Goal: Information Seeking & Learning: Find specific fact

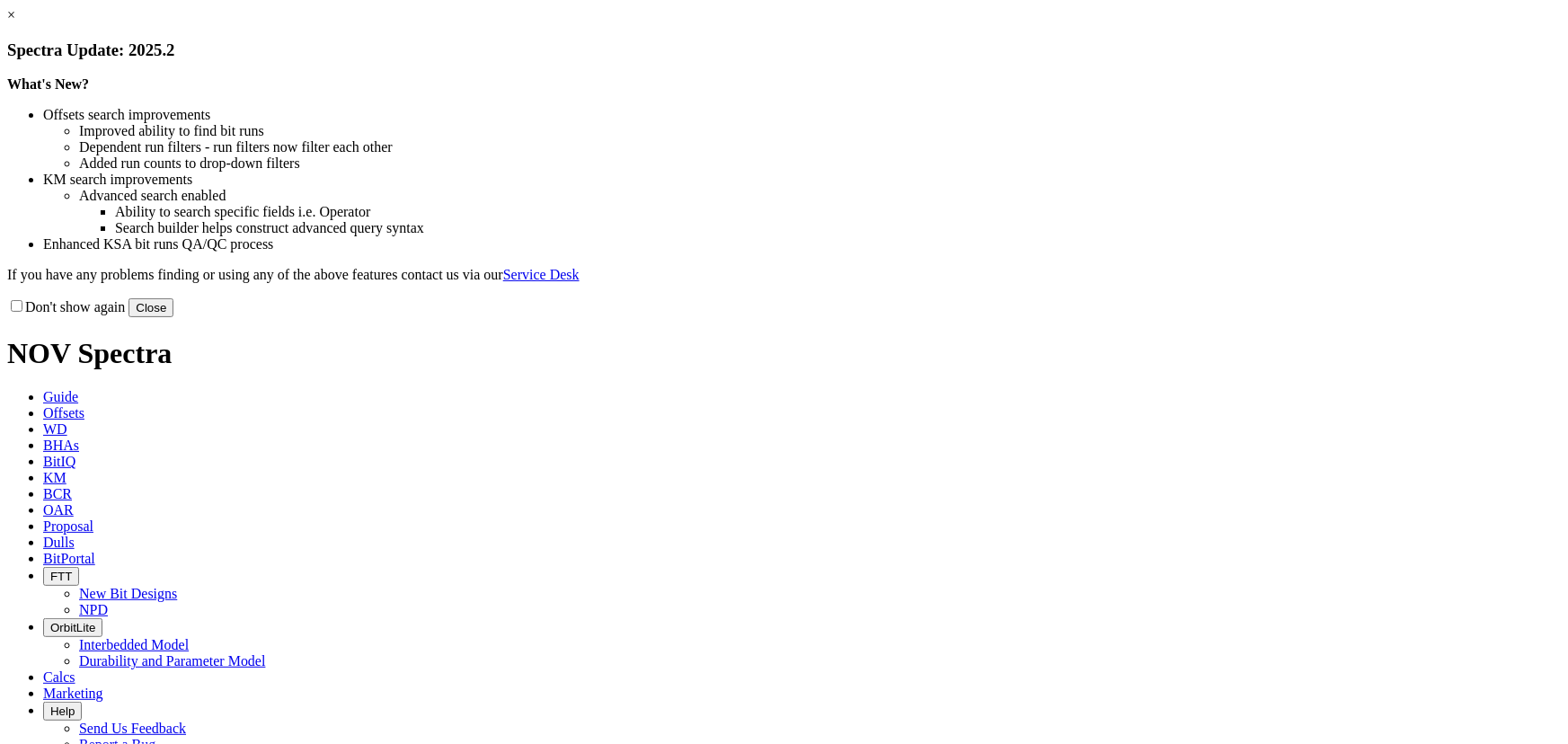
click at [15, 23] on link "×" at bounding box center [11, 15] width 8 height 16
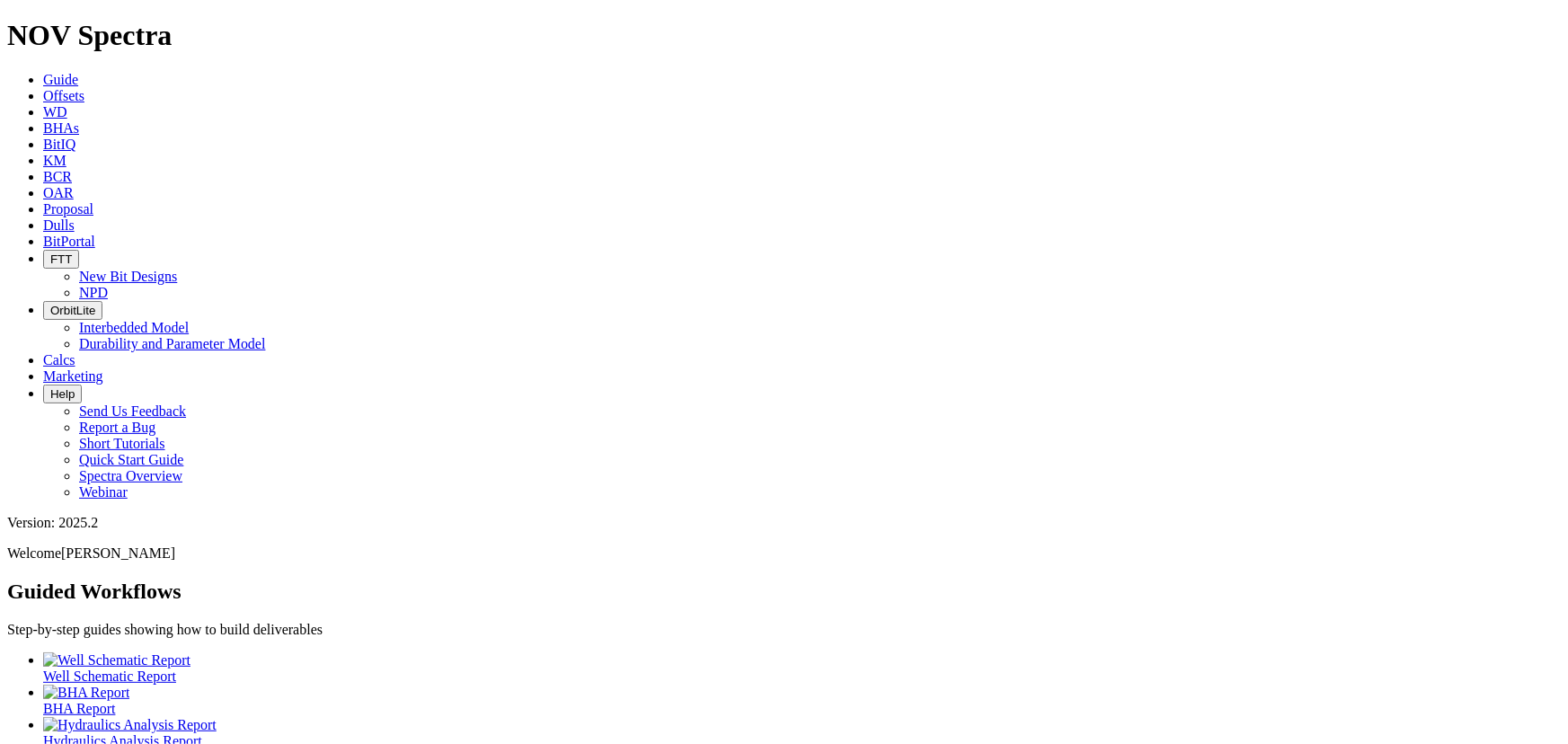
click at [85, 88] on span "Offsets" at bounding box center [63, 96] width 41 height 16
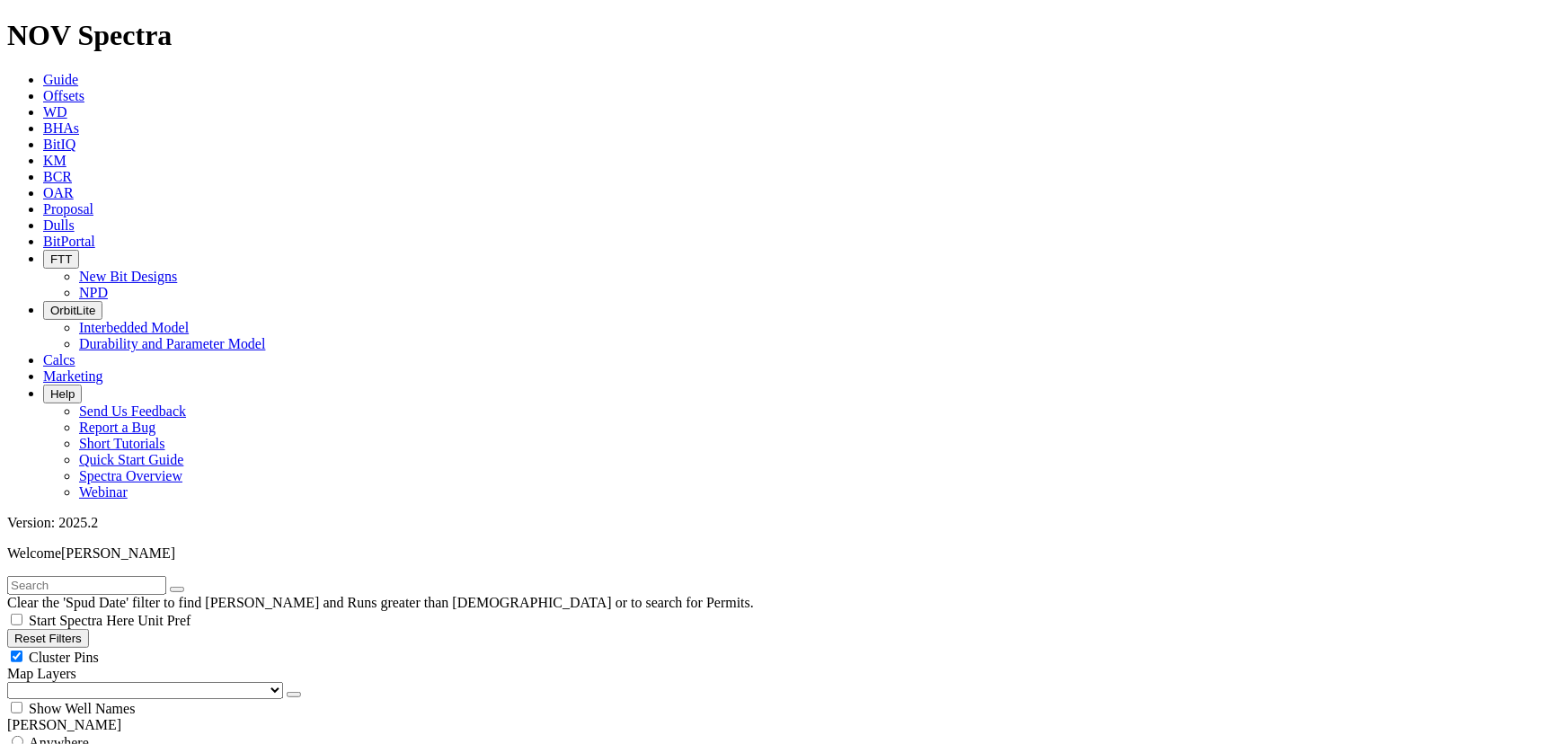
click at [166, 576] on input "text" at bounding box center [87, 585] width 159 height 19
type input "pacifico"
click at [24, 736] on input "radio" at bounding box center [17, 741] width 12 height 12
radio input "true"
radio input "false"
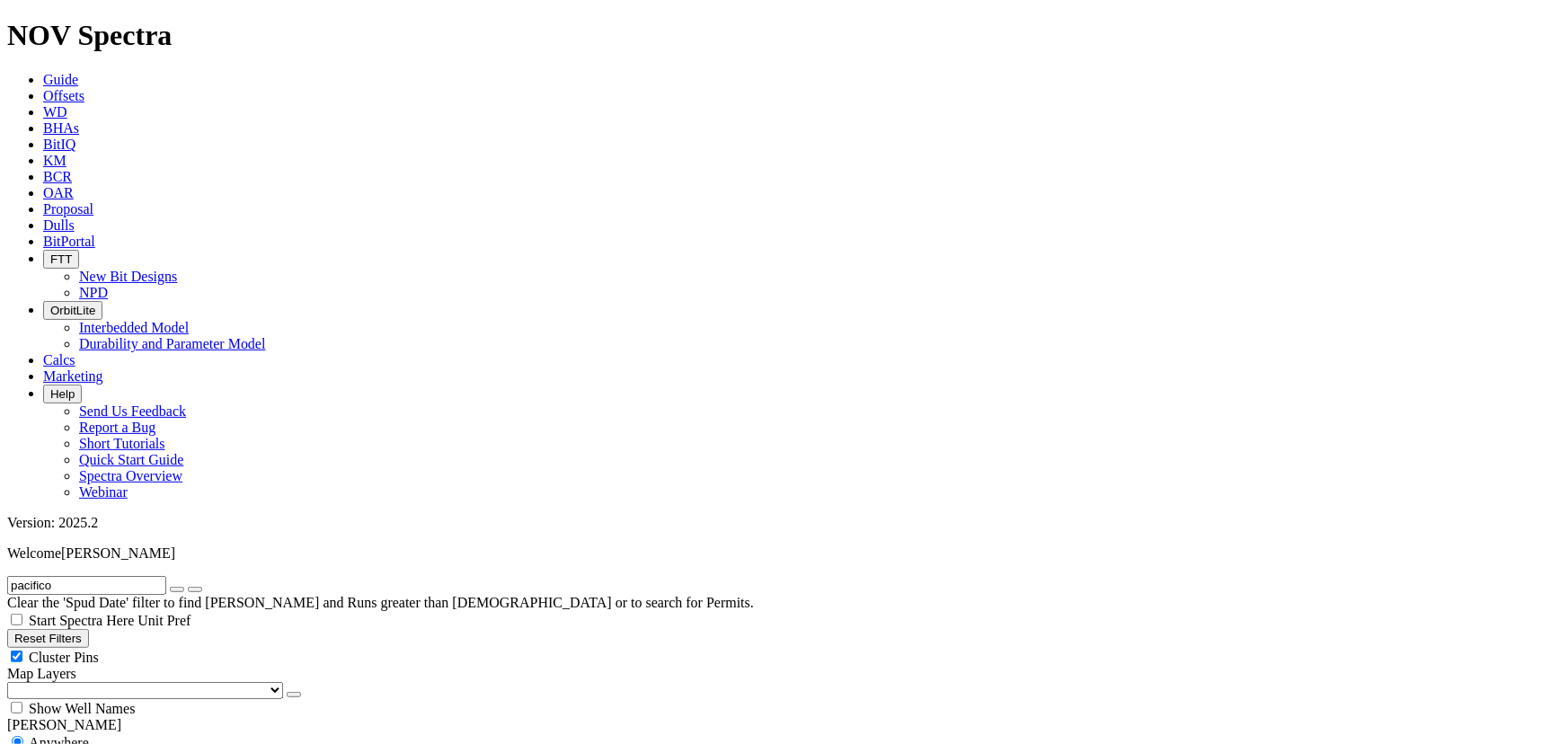
scroll to position [495, 0]
radio input "false"
radio input "true"
click at [177, 590] on icon "button" at bounding box center [177, 590] width 0 height 0
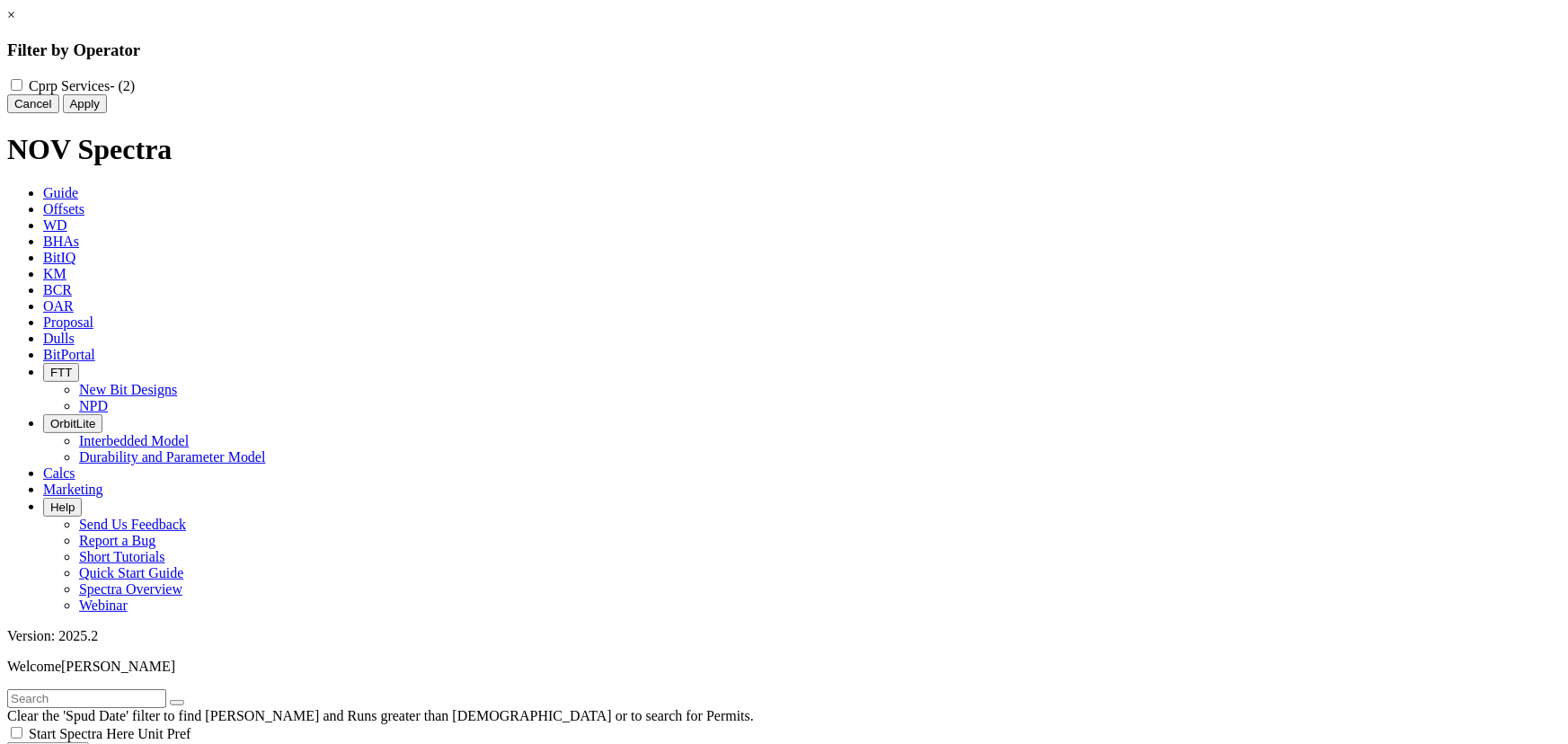
click at [23, 79] on Services "Cprp Services - (2)" at bounding box center [16, 85] width 12 height 12
checkbox Services "true"
click at [107, 113] on button "Apply" at bounding box center [85, 104] width 44 height 19
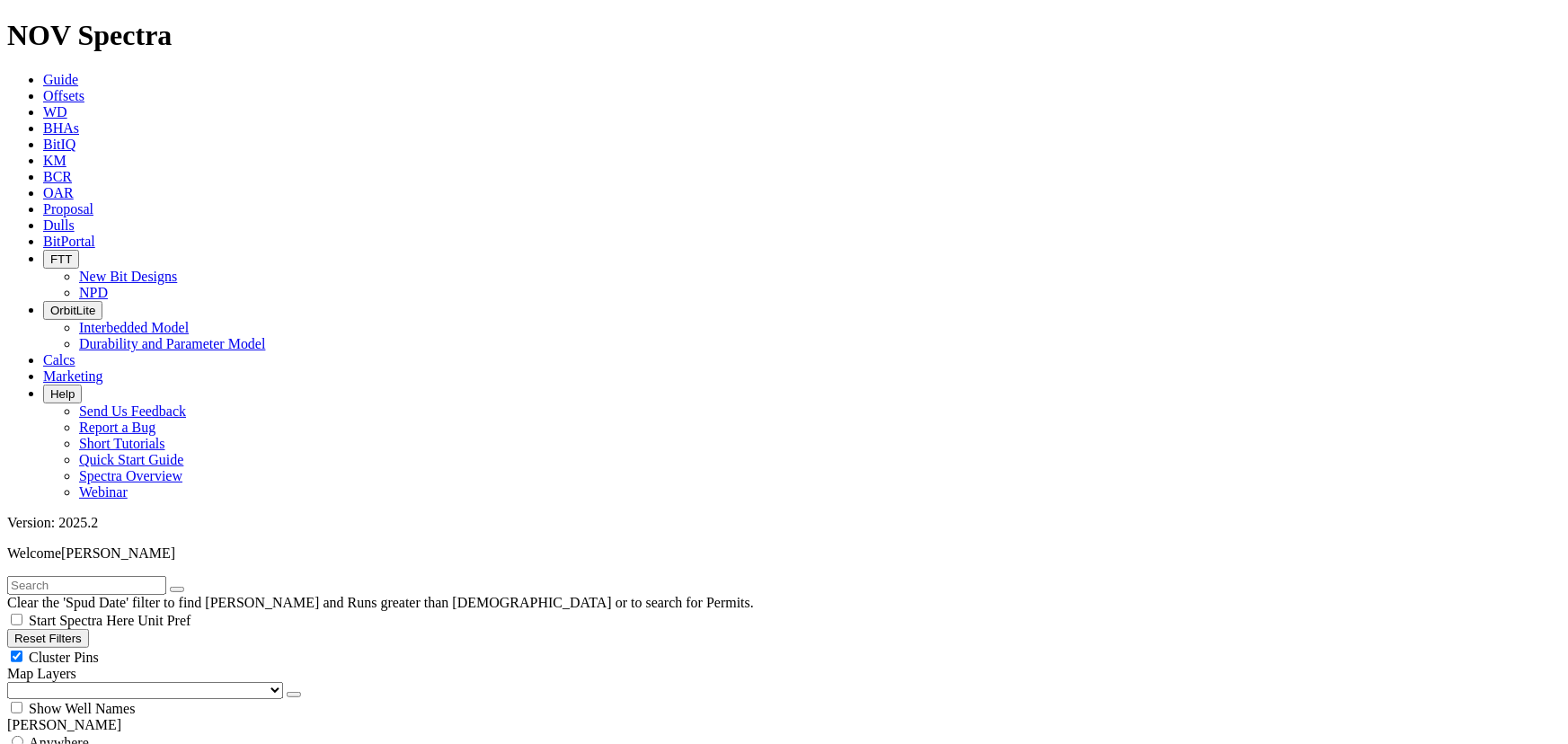
scroll to position [728, 0]
radio input "true"
radio input "false"
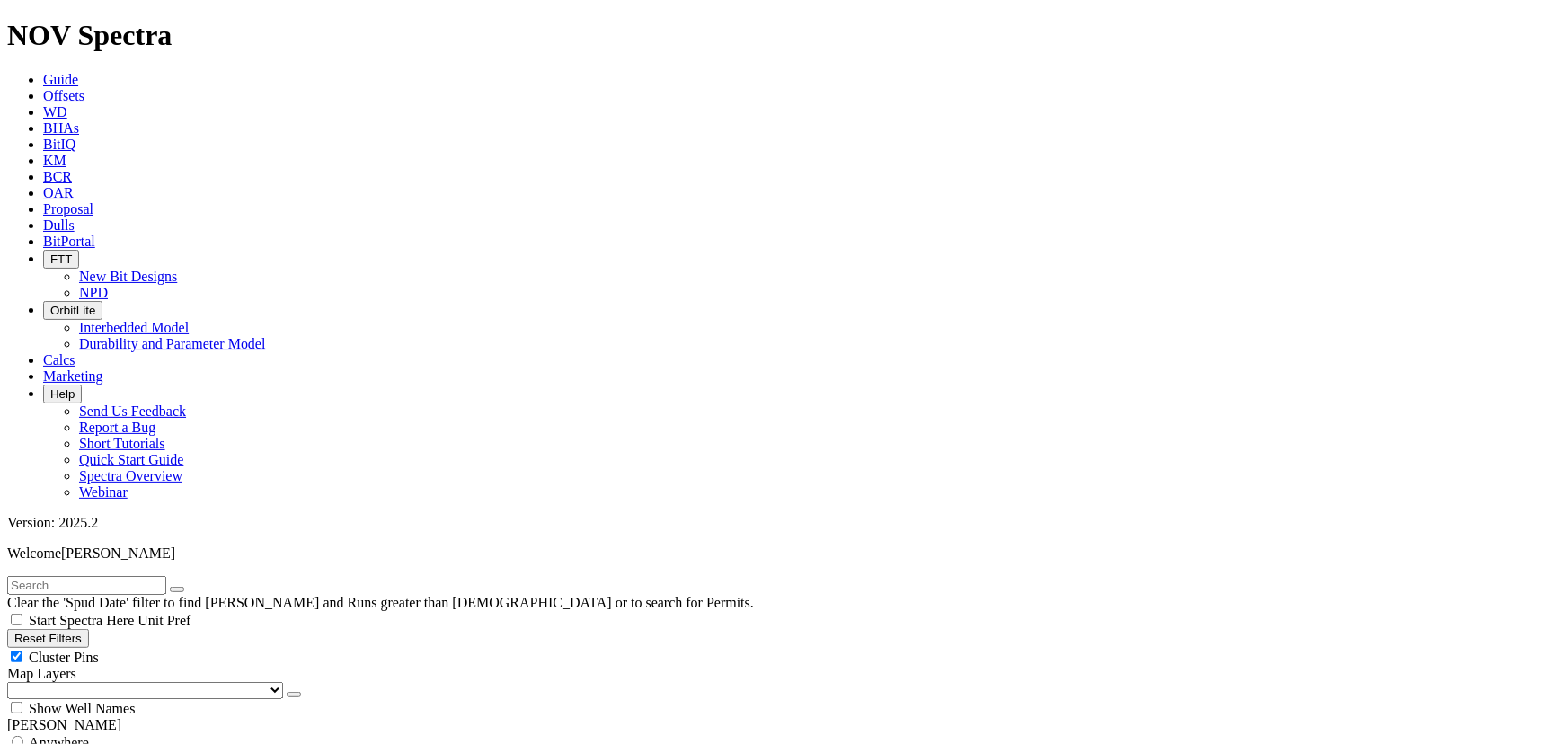
type input "8"
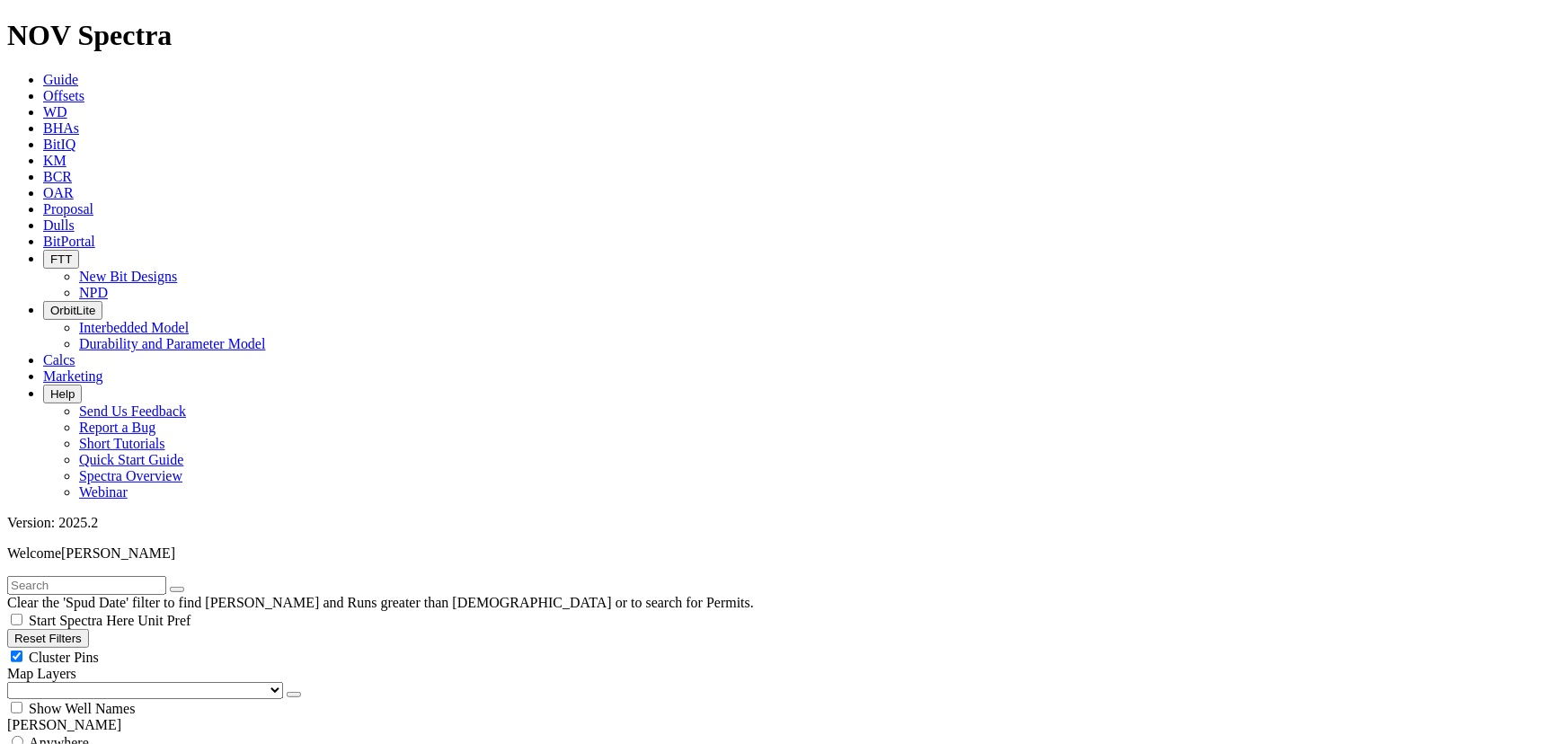
scroll to position [11184, 0]
